Goal: Task Accomplishment & Management: Manage account settings

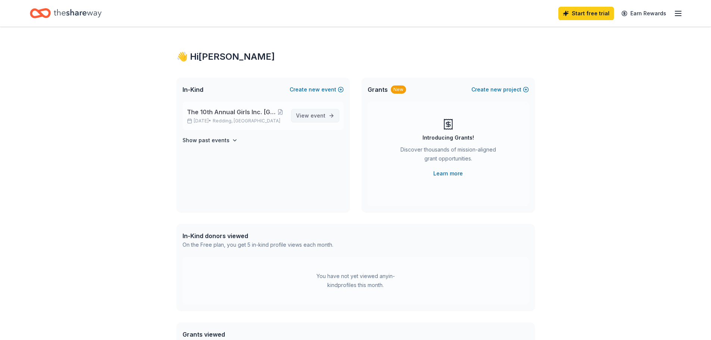
click at [314, 117] on span "event" at bounding box center [318, 115] width 15 height 6
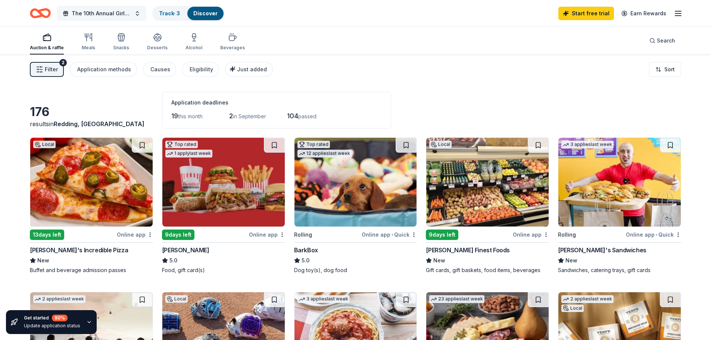
click at [98, 14] on span "The 10th Annual Girls Inc. [GEOGRAPHIC_DATA]," at bounding box center [102, 13] width 60 height 9
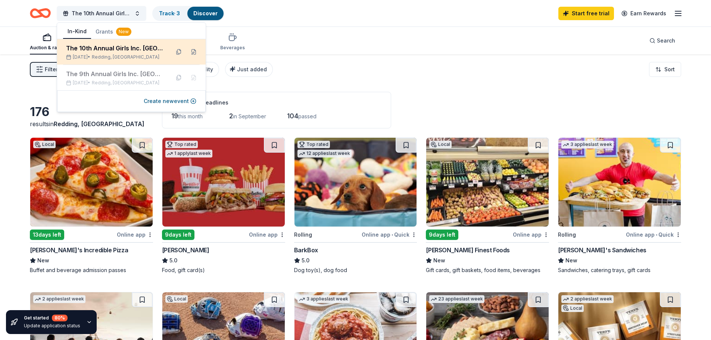
click at [127, 50] on div "The 10th Annual Girls Inc. [GEOGRAPHIC_DATA]," at bounding box center [115, 48] width 98 height 9
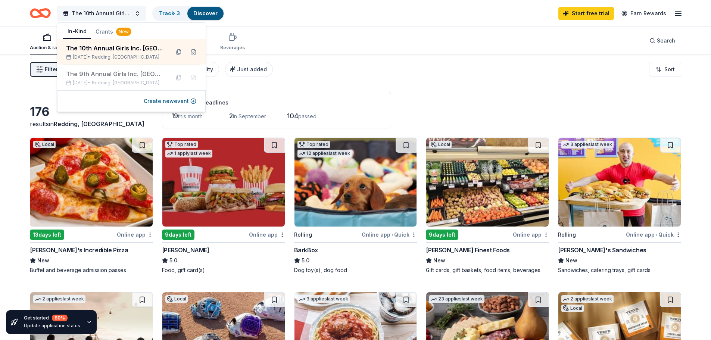
click at [115, 12] on span "The 10th Annual Girls Inc. [GEOGRAPHIC_DATA]," at bounding box center [102, 13] width 60 height 9
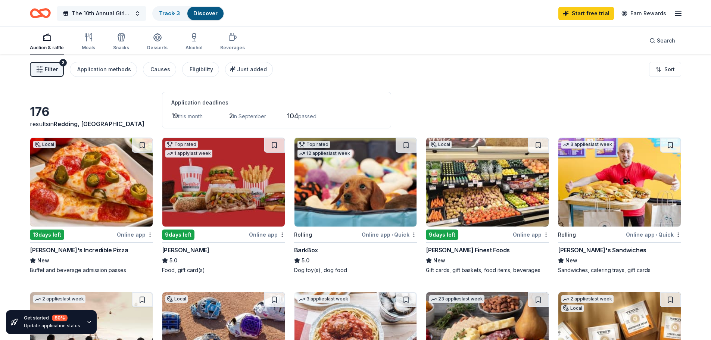
click at [115, 12] on span "The 10th Annual Girls Inc. [GEOGRAPHIC_DATA]," at bounding box center [102, 13] width 60 height 9
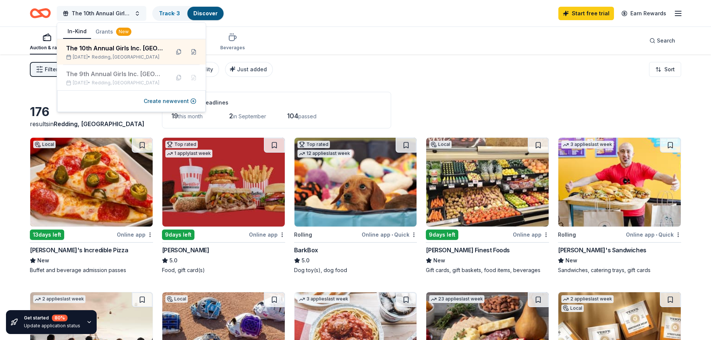
click at [115, 12] on span "The 10th Annual Girls Inc. [GEOGRAPHIC_DATA]," at bounding box center [102, 13] width 60 height 9
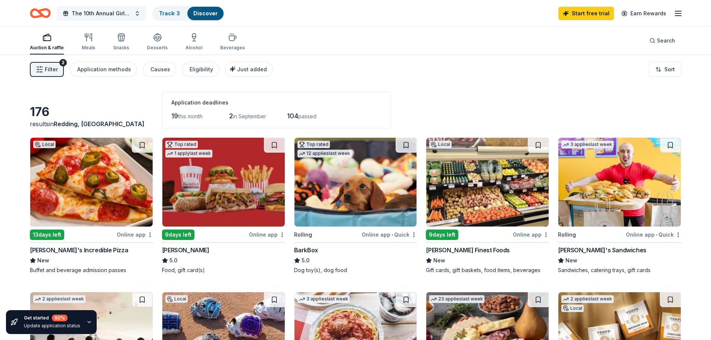
click at [107, 13] on span "The 10th Annual Girls Inc. [GEOGRAPHIC_DATA]," at bounding box center [102, 13] width 60 height 9
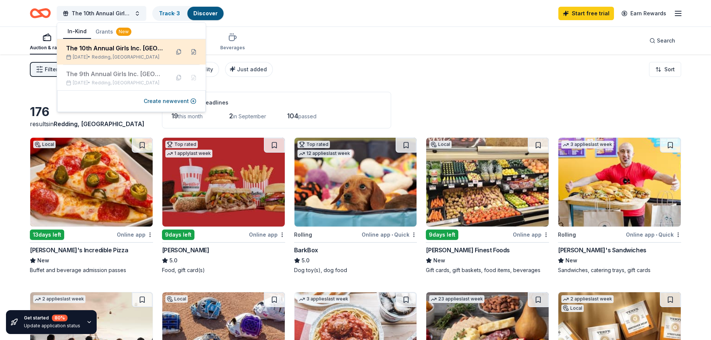
click at [111, 54] on div "The 10th Annual Girls Inc. Gala, Sep 06, 2025 • Redding, CA" at bounding box center [115, 52] width 98 height 16
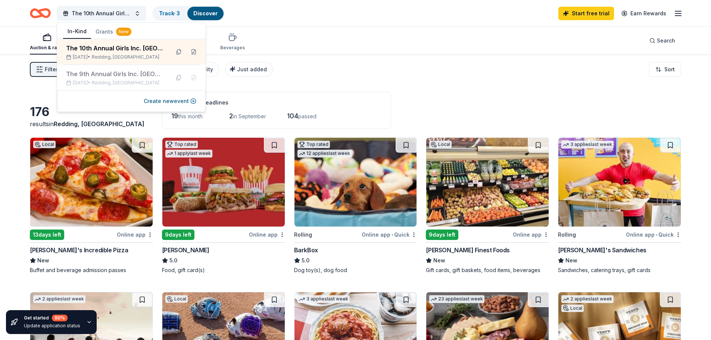
click at [361, 54] on div "Auction & raffle Meals Snacks Desserts Alcohol Beverages Search" at bounding box center [355, 41] width 651 height 28
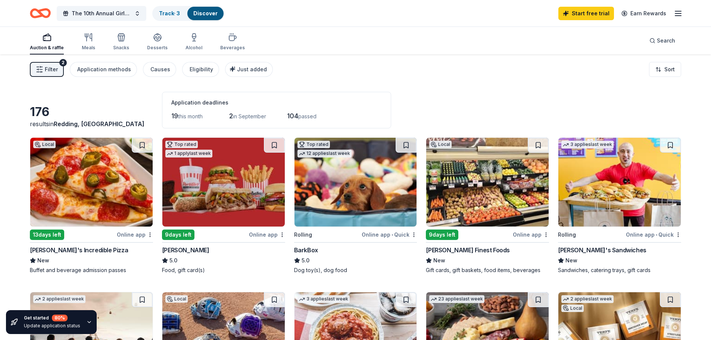
click at [51, 71] on span "Filter" at bounding box center [51, 69] width 13 height 9
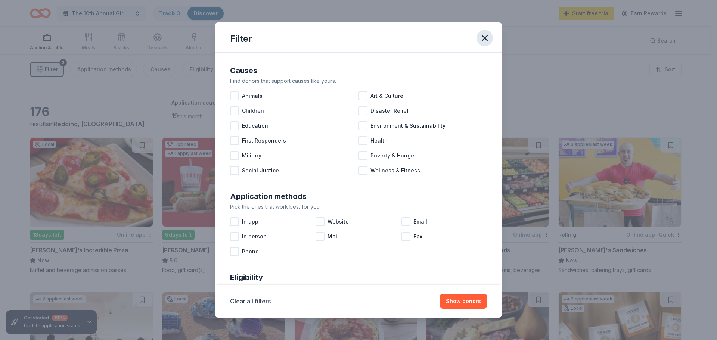
click at [484, 36] on icon "button" at bounding box center [484, 38] width 10 height 10
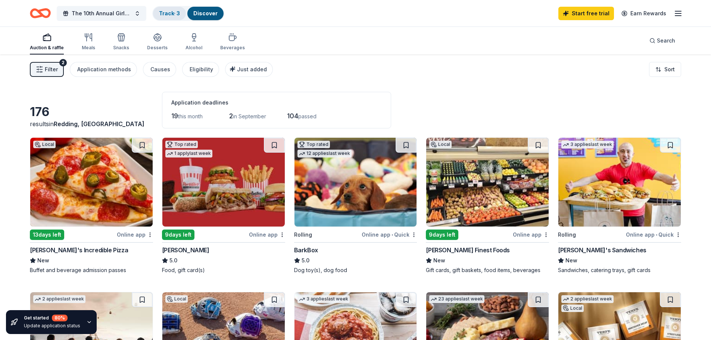
click at [166, 16] on link "Track · 3" at bounding box center [169, 13] width 21 height 6
click at [124, 10] on span "The 10th Annual Girls Inc. [GEOGRAPHIC_DATA]," at bounding box center [102, 13] width 60 height 9
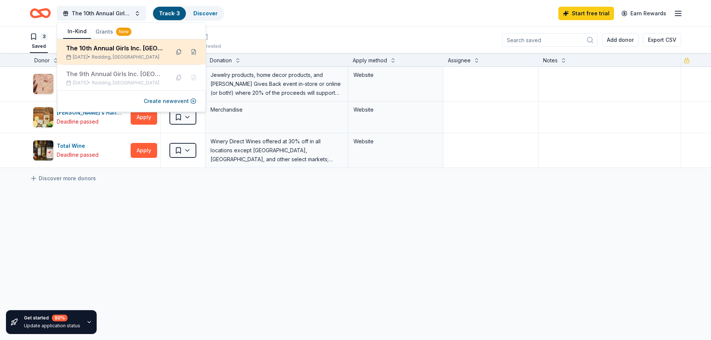
click at [134, 49] on div "The 10th Annual Girls Inc. [GEOGRAPHIC_DATA]," at bounding box center [115, 48] width 98 height 9
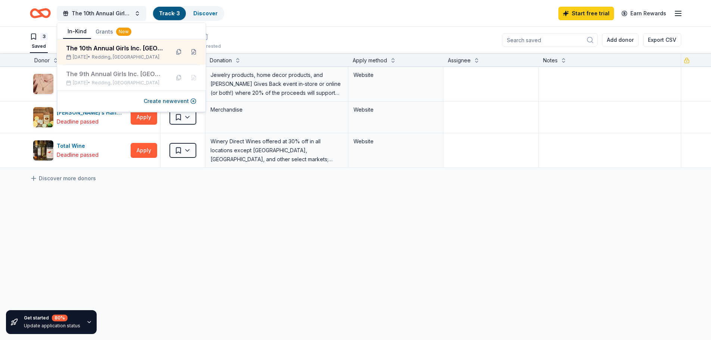
click at [96, 234] on div "Kendra Scott Deadline passed Apply Saved Jewelry products, home decor products,…" at bounding box center [355, 187] width 711 height 241
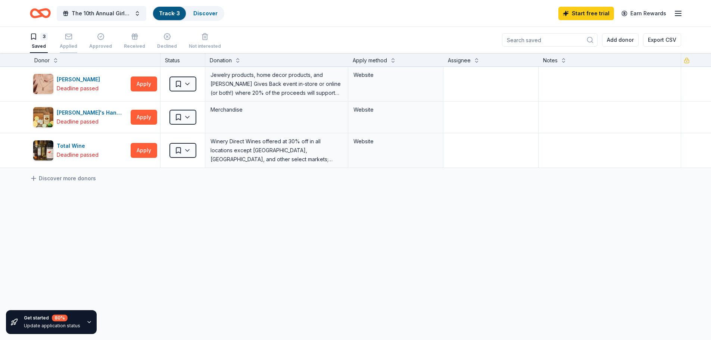
click at [65, 42] on div "Applied" at bounding box center [69, 41] width 18 height 16
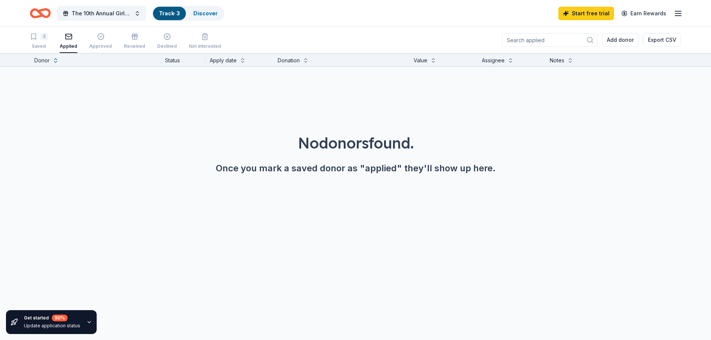
click at [167, 12] on link "Track · 3" at bounding box center [169, 13] width 21 height 6
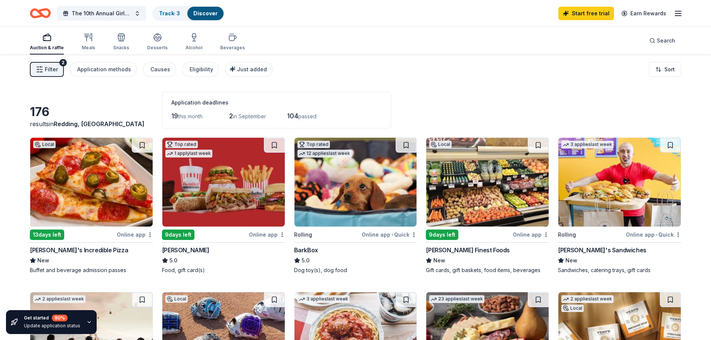
click at [46, 38] on icon "button" at bounding box center [47, 37] width 9 height 9
click at [88, 9] on span "The 10th Annual Girls Inc. [GEOGRAPHIC_DATA]," at bounding box center [102, 13] width 60 height 9
